Goal: Task Accomplishment & Management: Manage account settings

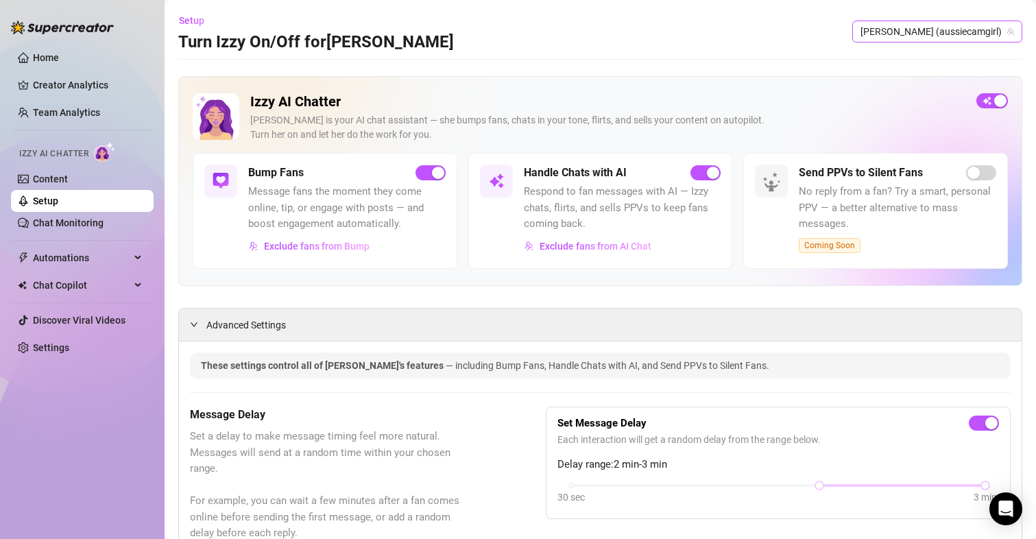
click at [918, 23] on span "[PERSON_NAME] (aussiecamgirl)" at bounding box center [937, 31] width 154 height 21
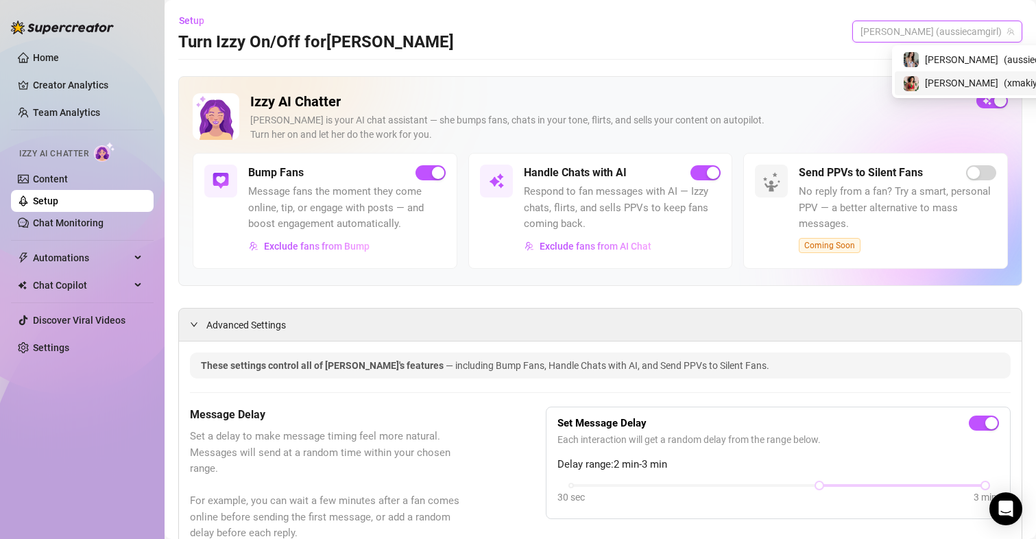
click at [930, 84] on span "[PERSON_NAME]" at bounding box center [961, 82] width 73 height 15
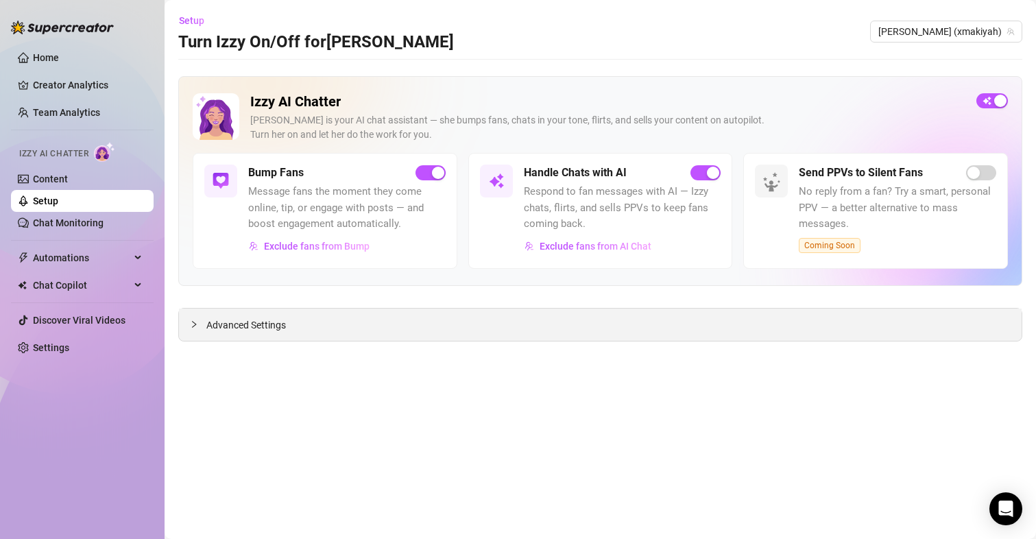
click at [271, 334] on div "Advanced Settings" at bounding box center [600, 324] width 842 height 32
click at [282, 326] on span "Advanced Settings" at bounding box center [246, 324] width 80 height 15
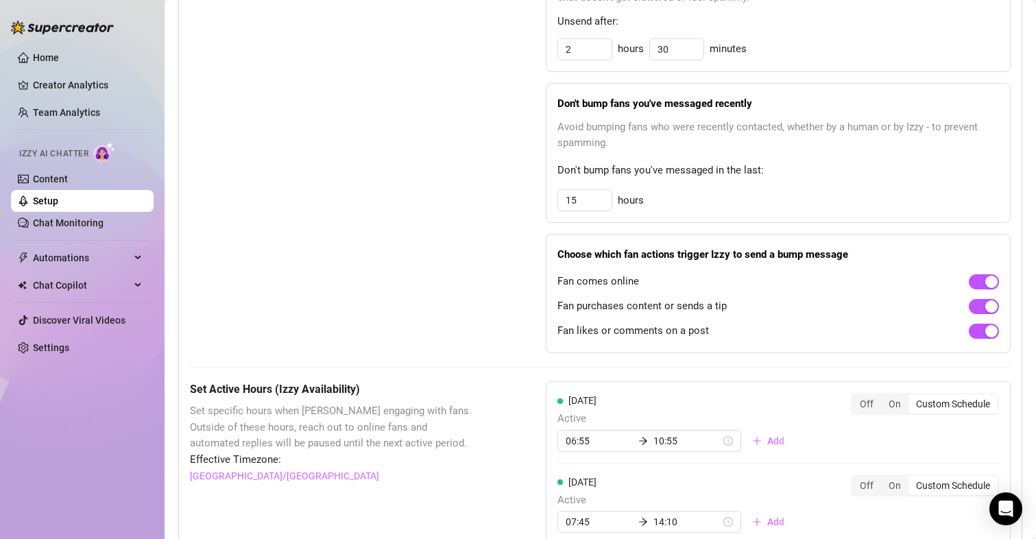
scroll to position [960, 0]
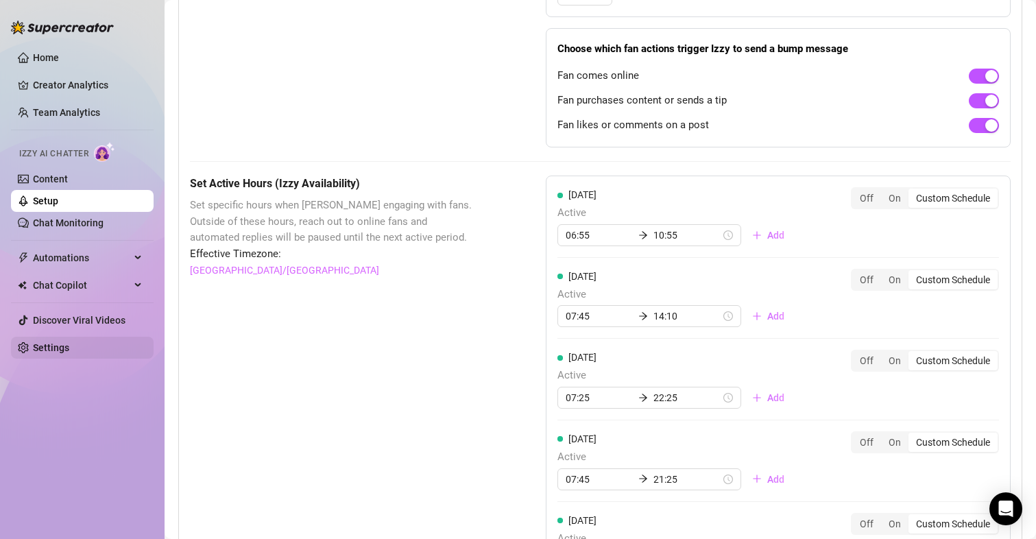
click at [69, 342] on link "Settings" at bounding box center [51, 347] width 36 height 11
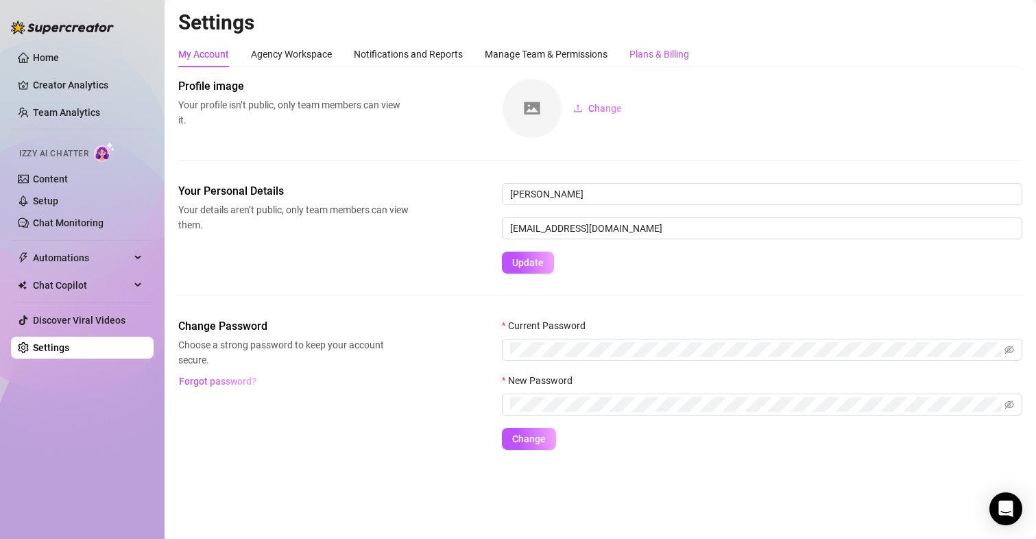
click at [644, 49] on div "Plans & Billing" at bounding box center [659, 54] width 60 height 15
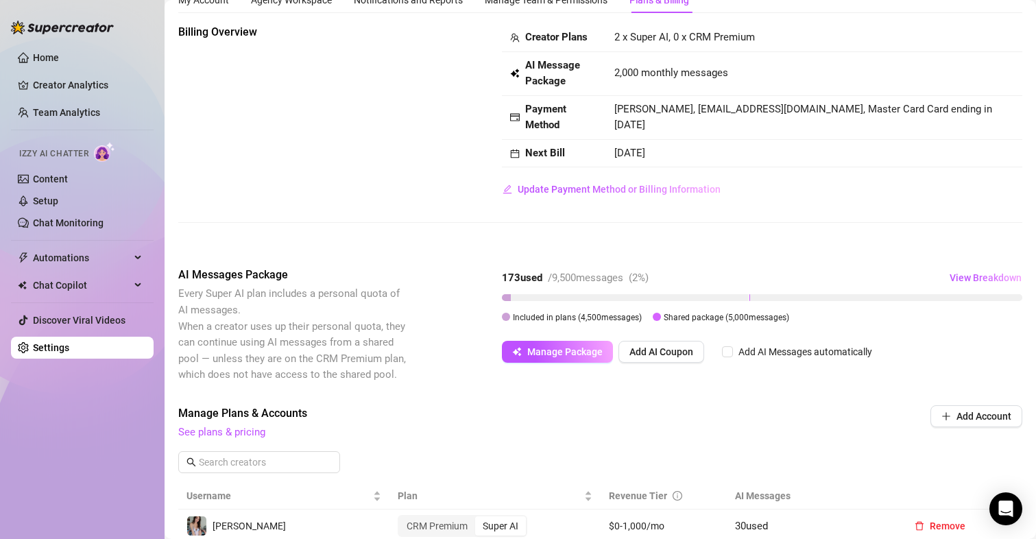
scroll to position [37, 0]
